Goal: Task Accomplishment & Management: Use online tool/utility

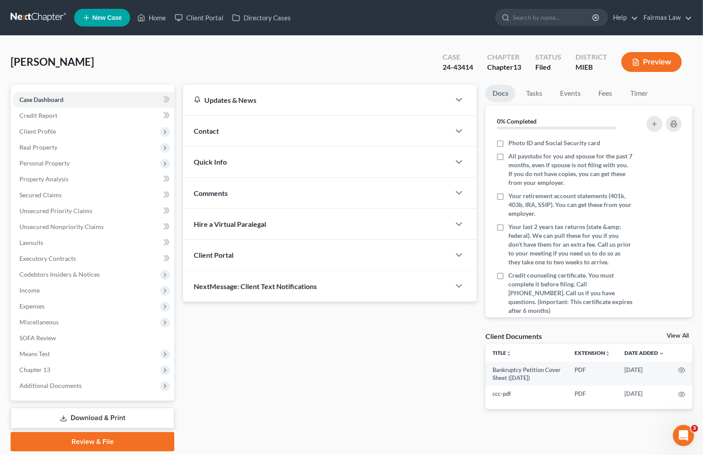
click at [45, 414] on link "Download & Print" at bounding box center [93, 418] width 164 height 21
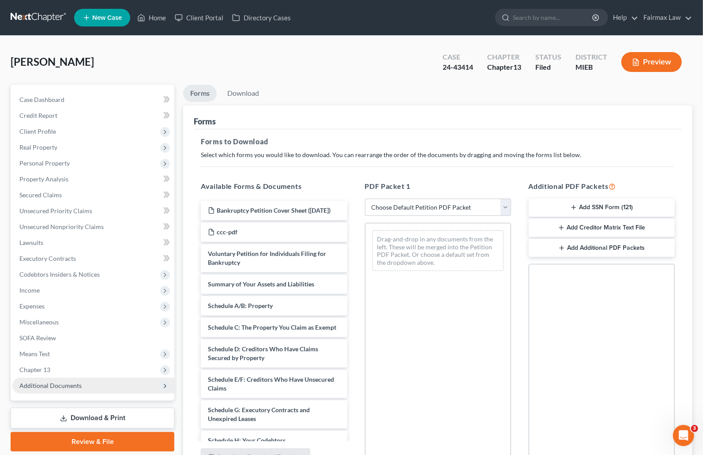
click at [62, 382] on span "Additional Documents" at bounding box center [50, 385] width 62 height 7
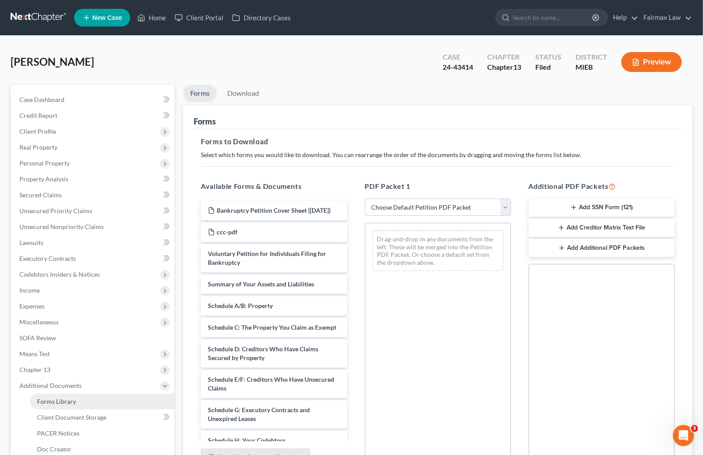
click at [73, 401] on span "Forms Library" at bounding box center [56, 400] width 39 height 7
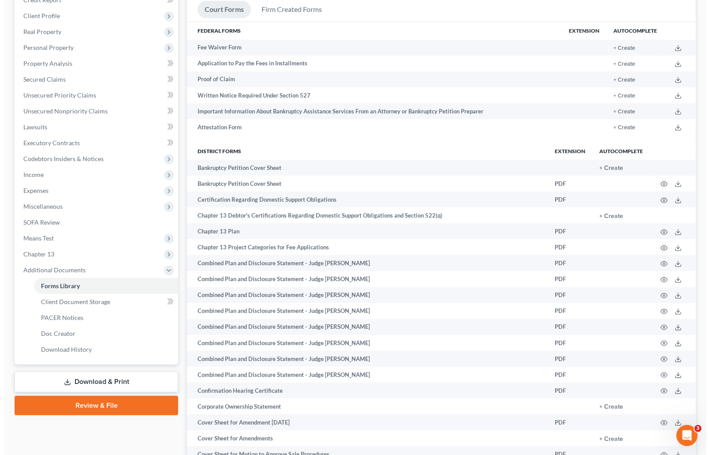
scroll to position [346, 0]
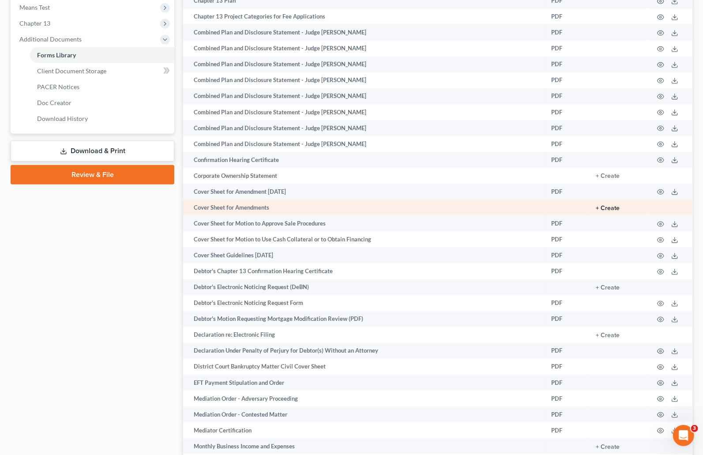
click at [611, 210] on button "+ Create" at bounding box center [608, 208] width 24 height 6
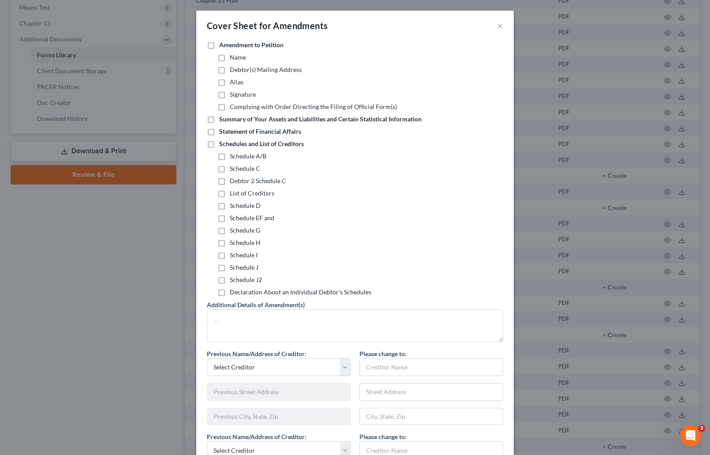
click at [219, 145] on label "Schedules and List of Creditors" at bounding box center [261, 143] width 85 height 9
click at [223, 145] on input "Schedules and List of Creditors" at bounding box center [226, 142] width 6 height 6
checkbox input "true"
drag, startPoint x: 219, startPoint y: 255, endPoint x: 215, endPoint y: 271, distance: 16.8
click at [230, 256] on label "Schedule I" at bounding box center [244, 255] width 28 height 9
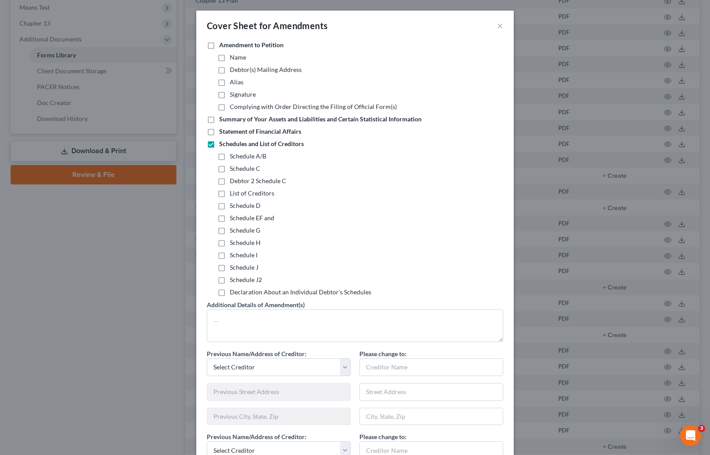
click at [233, 256] on input "Schedule I" at bounding box center [236, 254] width 6 height 6
checkbox input "true"
click at [230, 268] on label "Schedule J" at bounding box center [244, 267] width 29 height 9
click at [233, 268] on input "Schedule J" at bounding box center [236, 266] width 6 height 6
checkbox input "true"
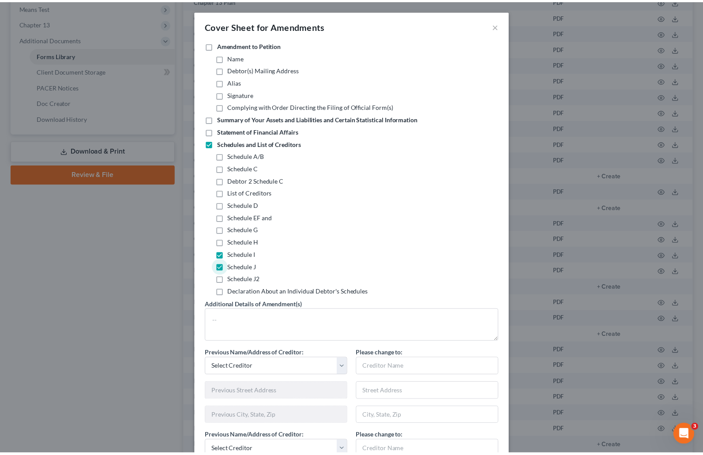
scroll to position [475, 0]
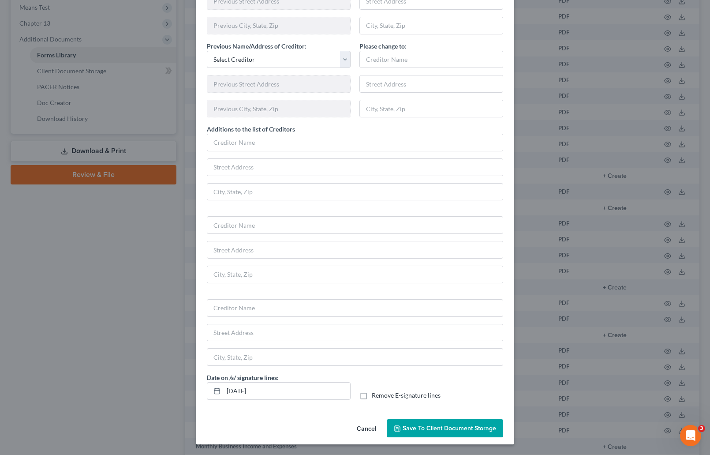
click at [410, 424] on span "Save to Client Document Storage" at bounding box center [450, 427] width 94 height 7
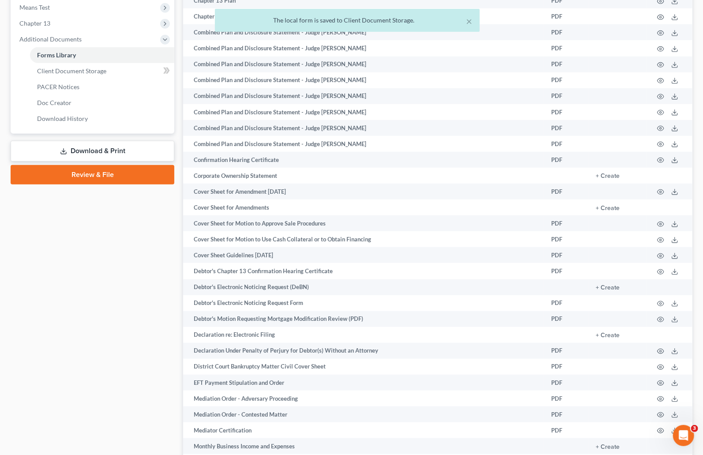
click at [79, 142] on link "Download & Print" at bounding box center [93, 151] width 164 height 21
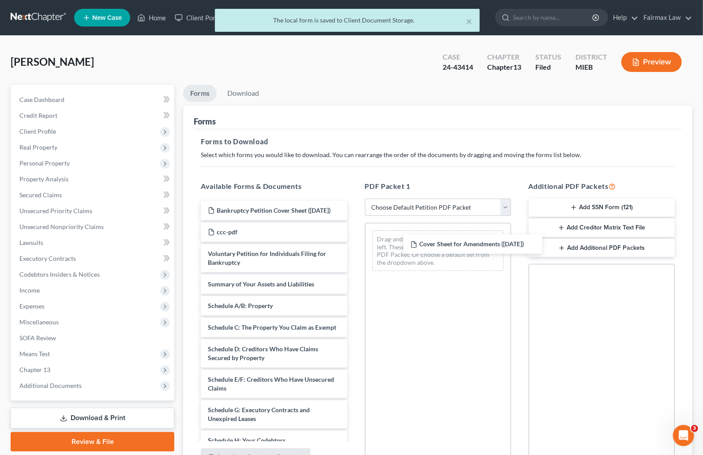
drag, startPoint x: 242, startPoint y: 216, endPoint x: 435, endPoint y: 247, distance: 195.2
click at [354, 251] on div "Cover Sheet for Amendments ([DATE]) Cover Sheet for Amendments ([DATE]) Bankrup…" at bounding box center [274, 440] width 160 height 479
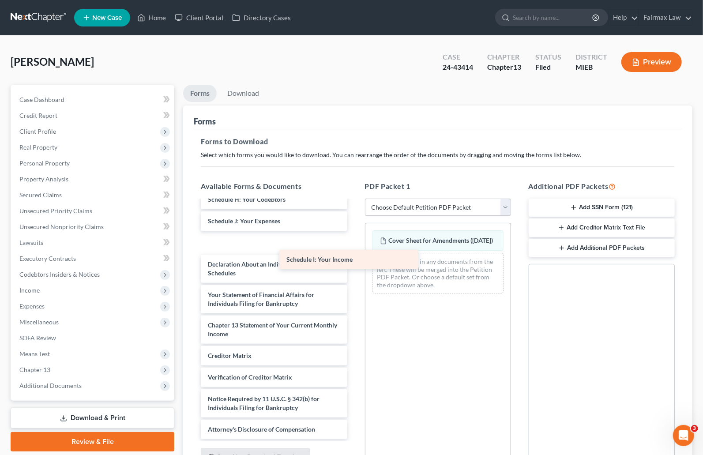
scroll to position [236, 0]
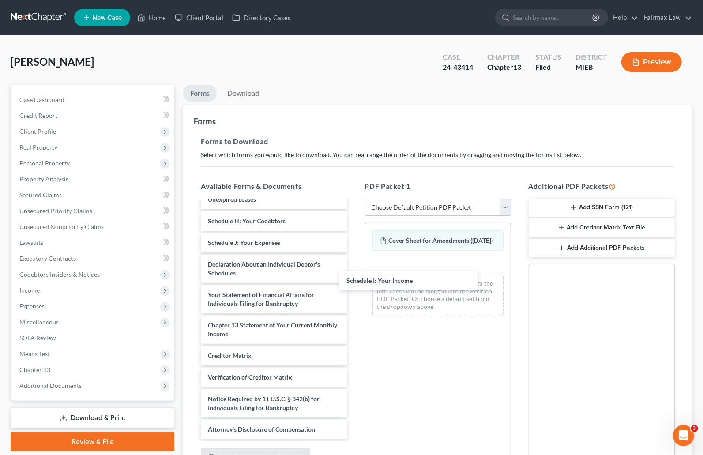
drag, startPoint x: 263, startPoint y: 223, endPoint x: 367, endPoint y: 264, distance: 111.9
click at [354, 282] on div "Schedule I: Your Income Bankruptcy Petition Cover Sheet ([DATE]) ccc-pdf Volunt…" at bounding box center [274, 209] width 160 height 457
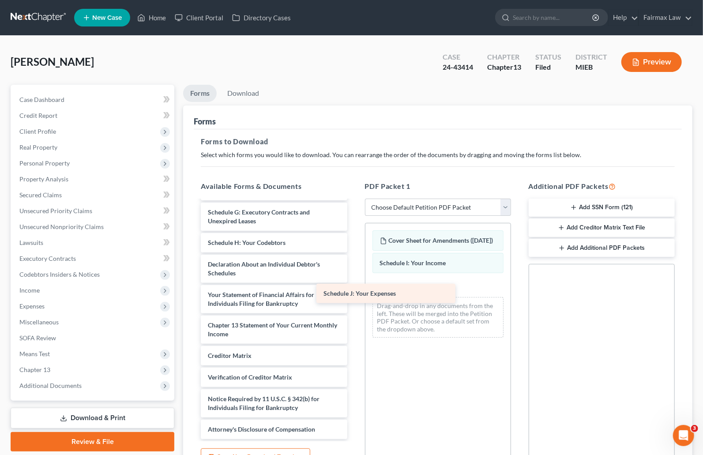
scroll to position [215, 0]
drag, startPoint x: 281, startPoint y: 241, endPoint x: 404, endPoint y: 296, distance: 134.9
click at [354, 296] on div "Schedule J: Your Expenses Bankruptcy Petition Cover Sheet ([DATE]) ccc-pdf Volu…" at bounding box center [274, 221] width 160 height 436
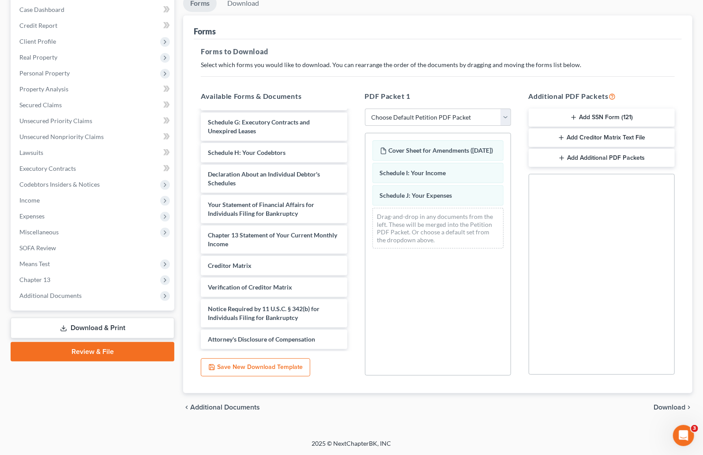
click at [657, 404] on span "Download" at bounding box center [669, 407] width 32 height 7
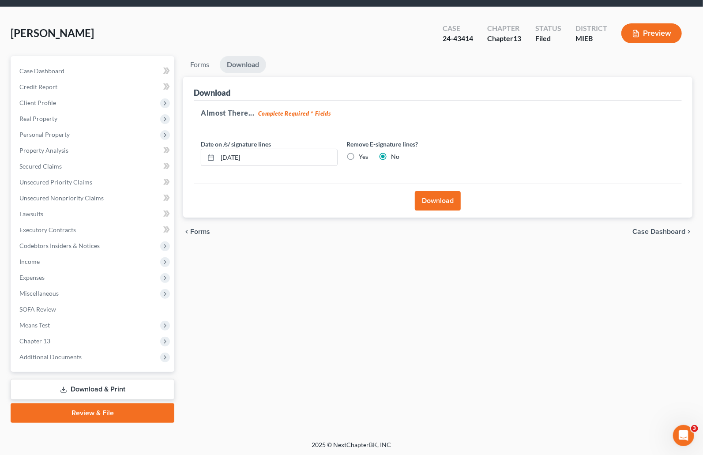
click at [439, 196] on button "Download" at bounding box center [438, 200] width 46 height 19
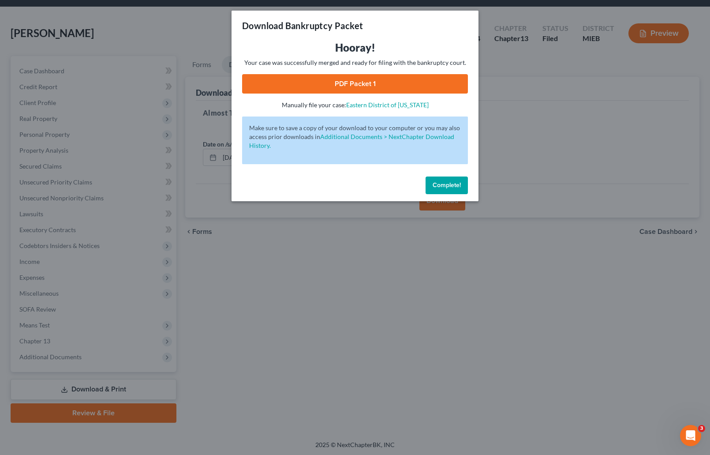
click at [401, 82] on link "PDF Packet 1" at bounding box center [355, 83] width 226 height 19
click at [453, 187] on span "Complete!" at bounding box center [447, 184] width 28 height 7
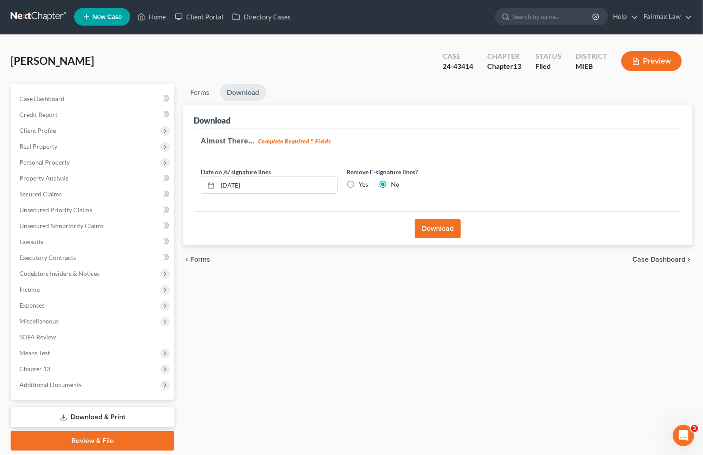
scroll to position [0, 0]
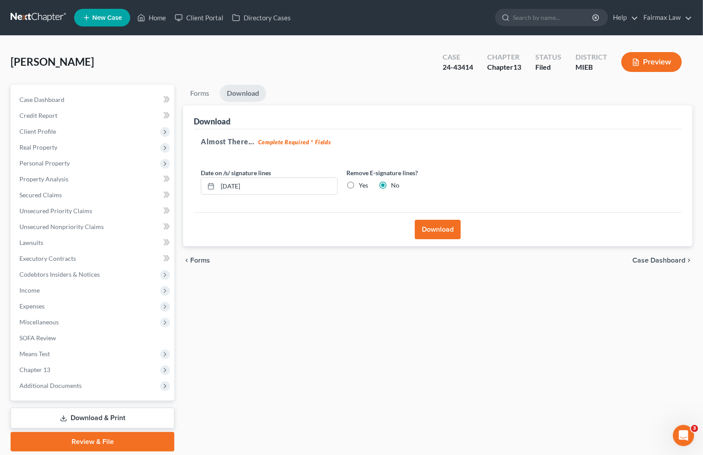
click at [473, 67] on div "Case 24-43414" at bounding box center [457, 63] width 45 height 26
drag, startPoint x: 474, startPoint y: 65, endPoint x: 438, endPoint y: 66, distance: 36.2
click at [438, 66] on div "Case 24-43414" at bounding box center [457, 63] width 45 height 26
copy div "24-43414"
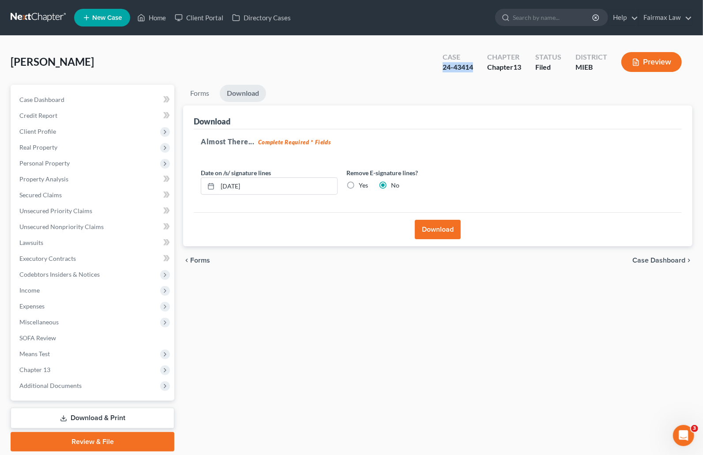
copy div "24-43414"
